Goal: Register for event/course

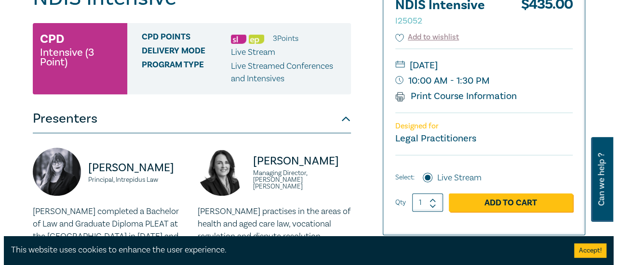
scroll to position [193, 0]
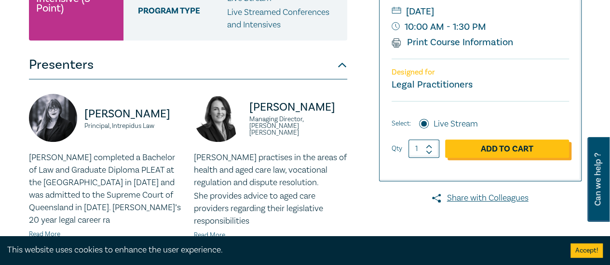
click at [476, 145] on link "Add to Cart" at bounding box center [507, 149] width 124 height 18
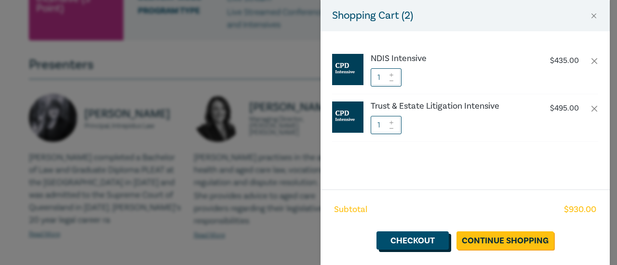
click at [411, 241] on link "Checkout" at bounding box center [412, 241] width 72 height 18
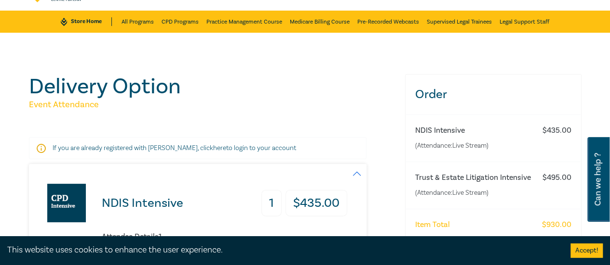
scroll to position [96, 0]
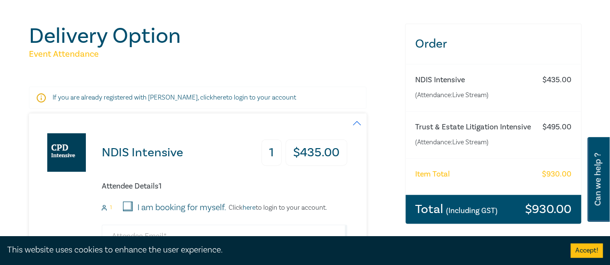
drag, startPoint x: 488, startPoint y: 129, endPoint x: 543, endPoint y: 129, distance: 54.4
click at [543, 129] on h6 "$ 495.00" at bounding box center [556, 127] width 29 height 9
click at [473, 136] on div "Trust & Estate Litigation Intensive (Attendance: Live Stream ) $ 495.00" at bounding box center [492, 134] width 175 height 47
click at [526, 131] on h6 "Trust & Estate Litigation Intensive" at bounding box center [474, 127] width 118 height 9
drag, startPoint x: 449, startPoint y: 139, endPoint x: 442, endPoint y: 140, distance: 7.3
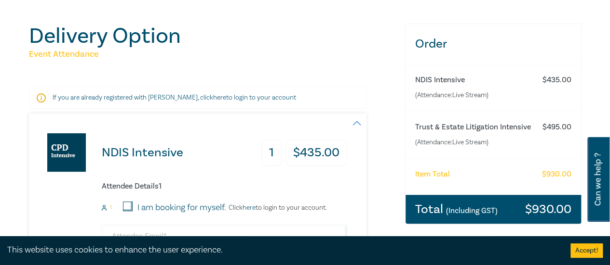
click at [449, 140] on small "(Attendance: Live Stream )" at bounding box center [474, 143] width 118 height 10
drag, startPoint x: 415, startPoint y: 128, endPoint x: 385, endPoint y: 135, distance: 31.2
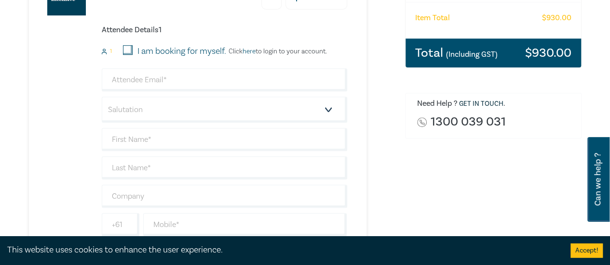
scroll to position [241, 0]
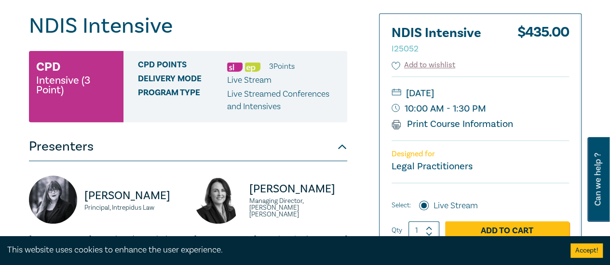
scroll to position [96, 0]
